Goal: Find contact information

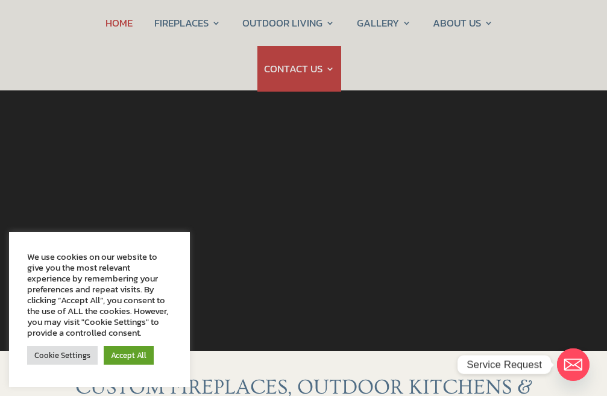
scroll to position [121, 0]
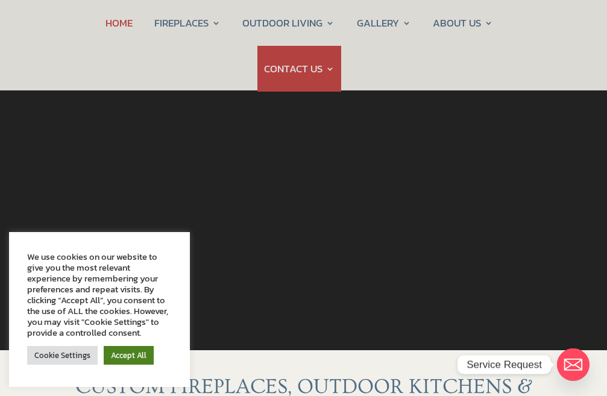
drag, startPoint x: 127, startPoint y: 357, endPoint x: 179, endPoint y: 300, distance: 77.6
click at [127, 356] on link "Accept All" at bounding box center [129, 355] width 50 height 19
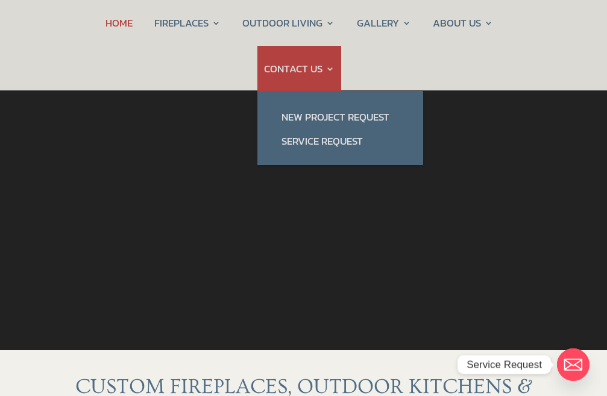
click at [296, 57] on link "CONTACT US" at bounding box center [299, 69] width 71 height 46
click at [295, 60] on link "CONTACT US" at bounding box center [299, 69] width 71 height 46
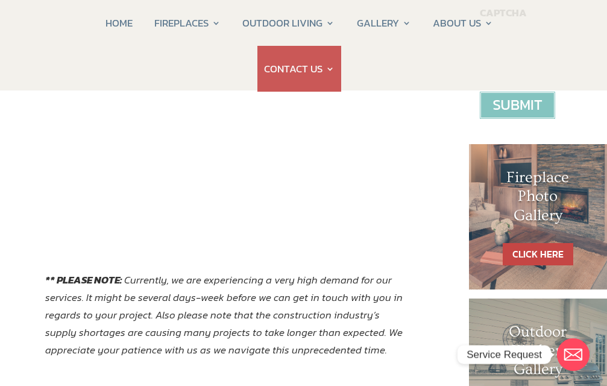
scroll to position [482, 0]
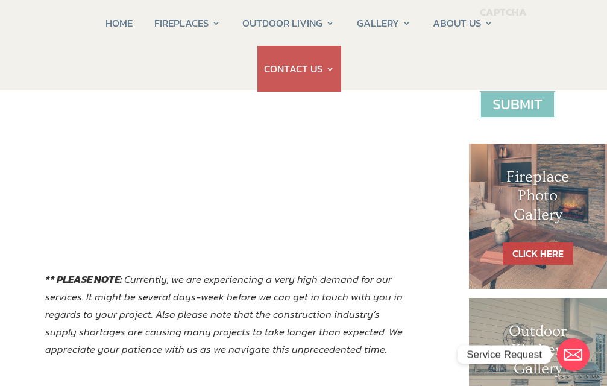
click at [0, 208] on div "Contact CSS Fireplaces & Outdoor Living (New company created by the owners of C…" at bounding box center [225, 26] width 451 height 716
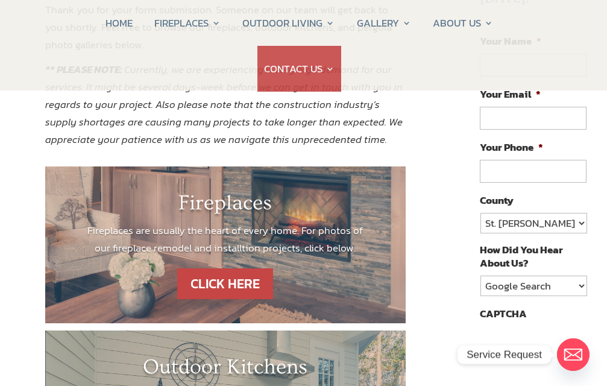
scroll to position [422, 0]
